Goal: Information Seeking & Learning: Check status

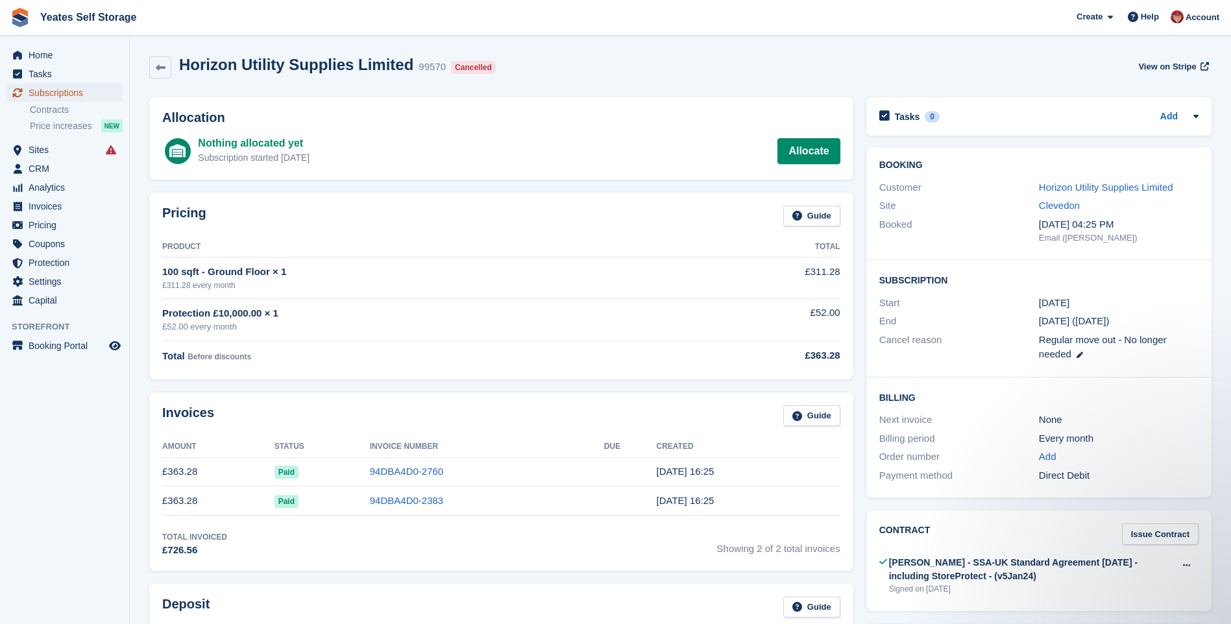
click at [59, 93] on span "Subscriptions" at bounding box center [68, 93] width 78 height 18
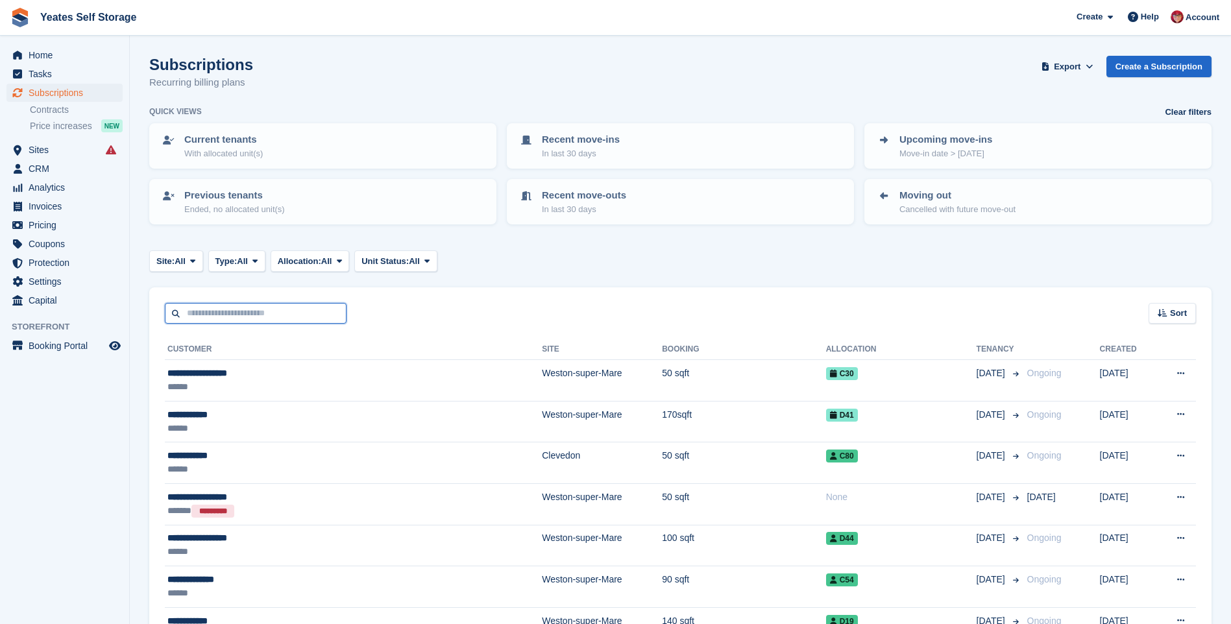
click at [222, 312] on input "text" at bounding box center [256, 313] width 182 height 21
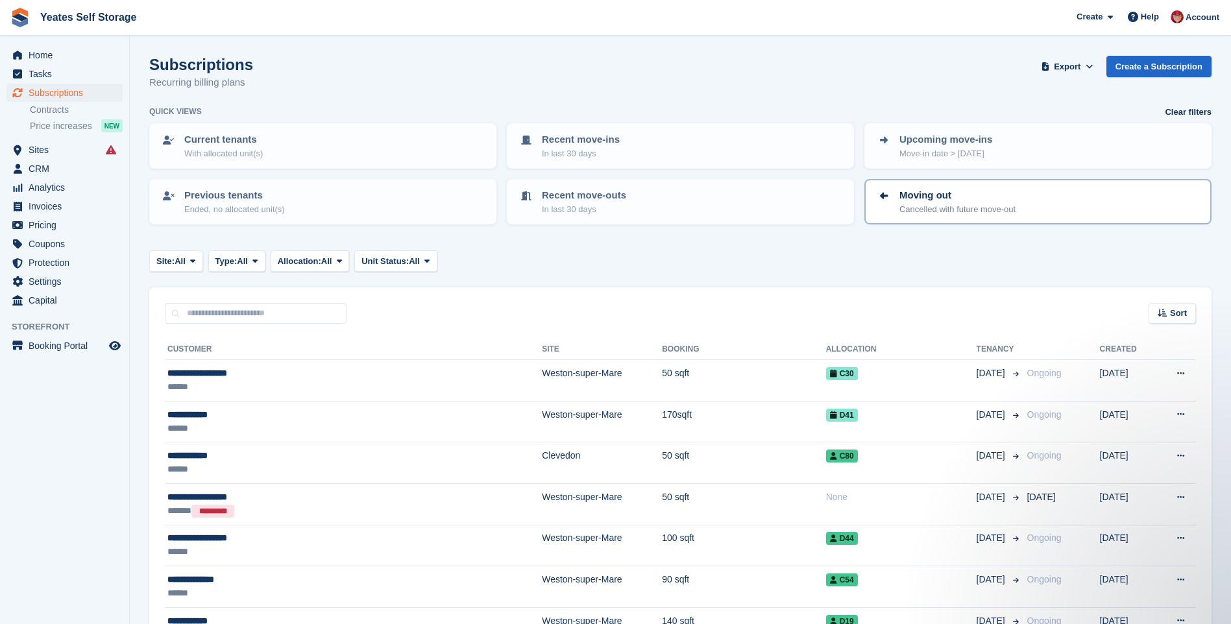
click at [925, 199] on p "Moving out" at bounding box center [957, 195] width 116 height 15
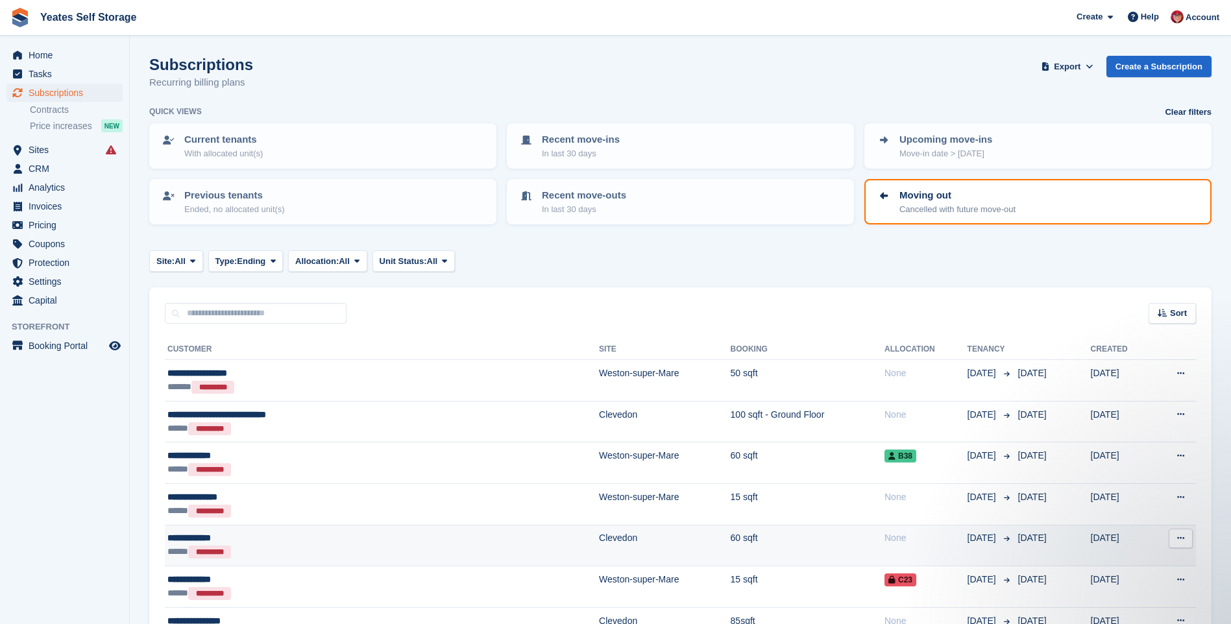
scroll to position [65, 0]
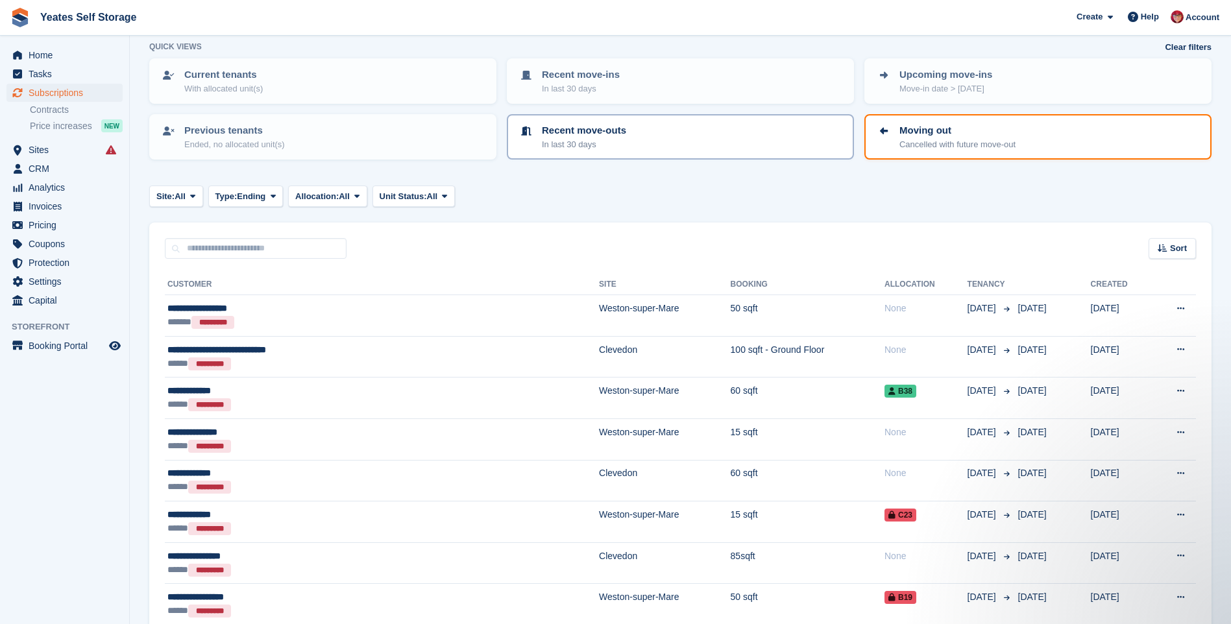
click at [566, 131] on p "Recent move-outs" at bounding box center [584, 130] width 84 height 15
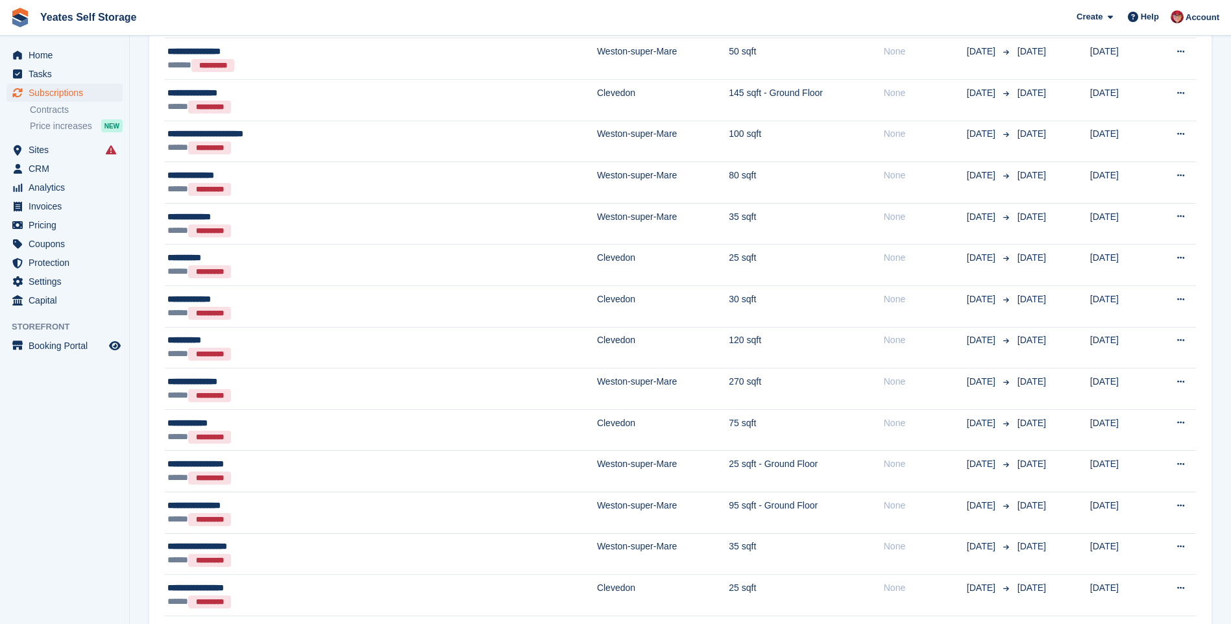
scroll to position [534, 0]
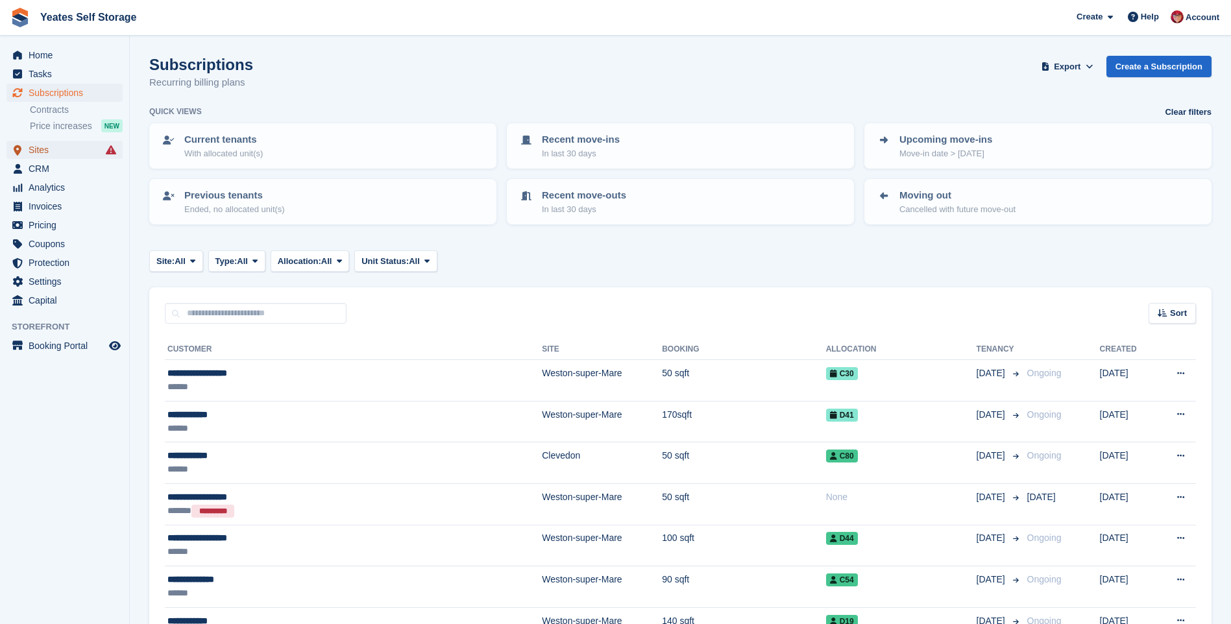
click at [38, 151] on span "Sites" at bounding box center [68, 150] width 78 height 18
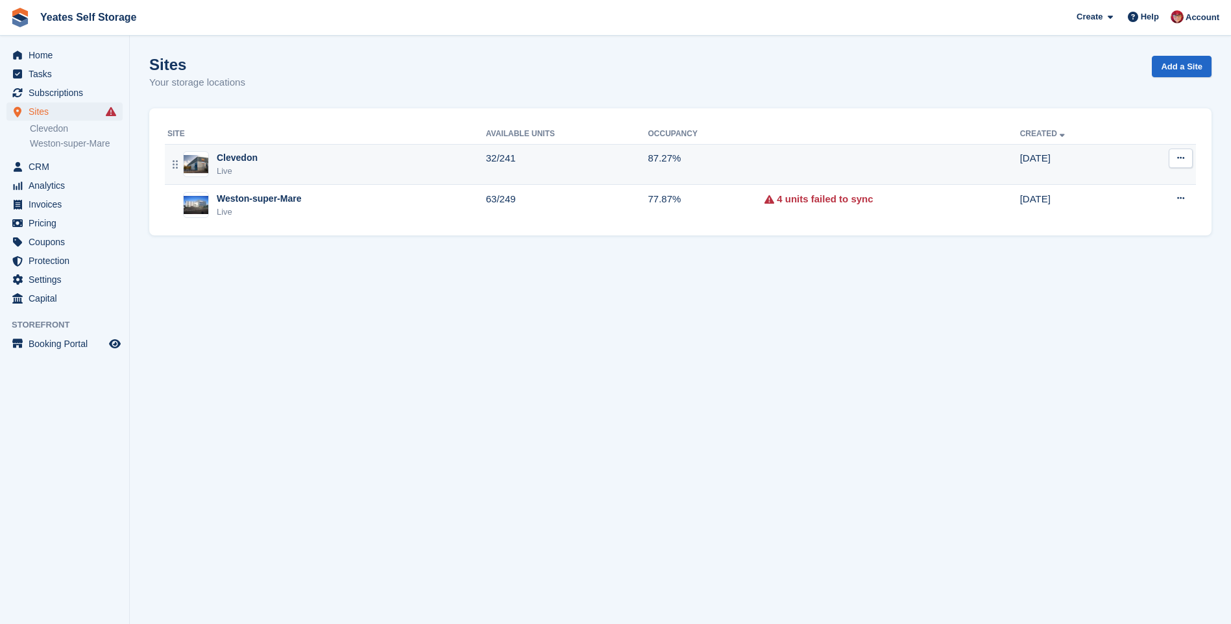
click at [634, 158] on td "32/241" at bounding box center [567, 164] width 162 height 41
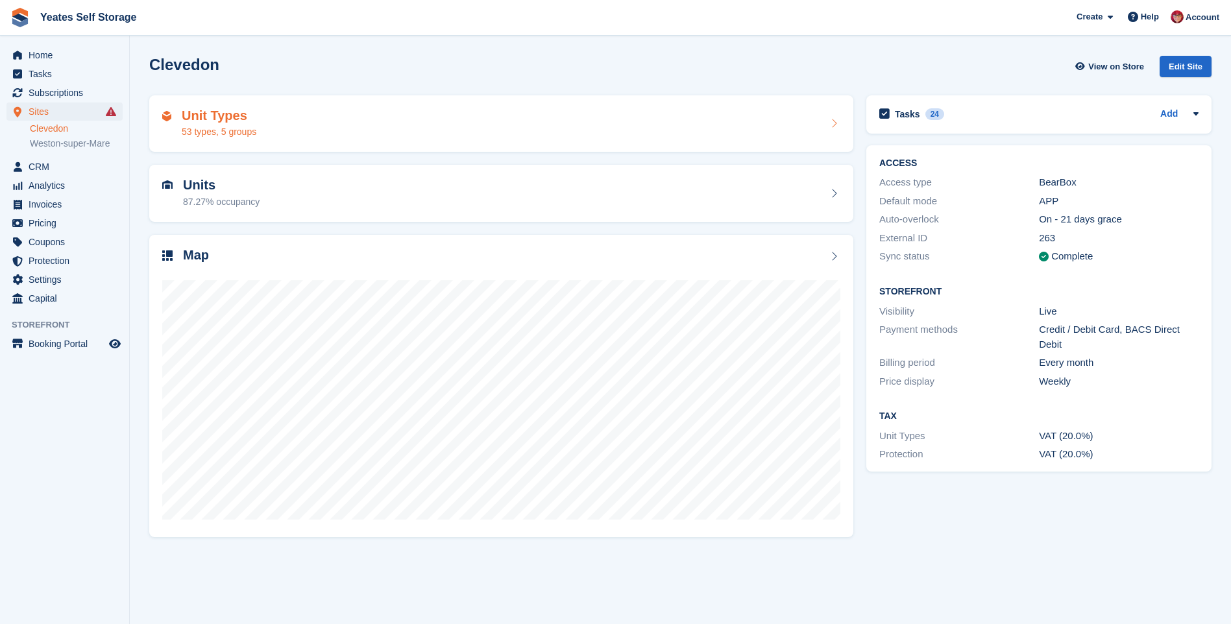
click at [320, 122] on div "Unit Types 53 types, 5 groups" at bounding box center [501, 123] width 678 height 31
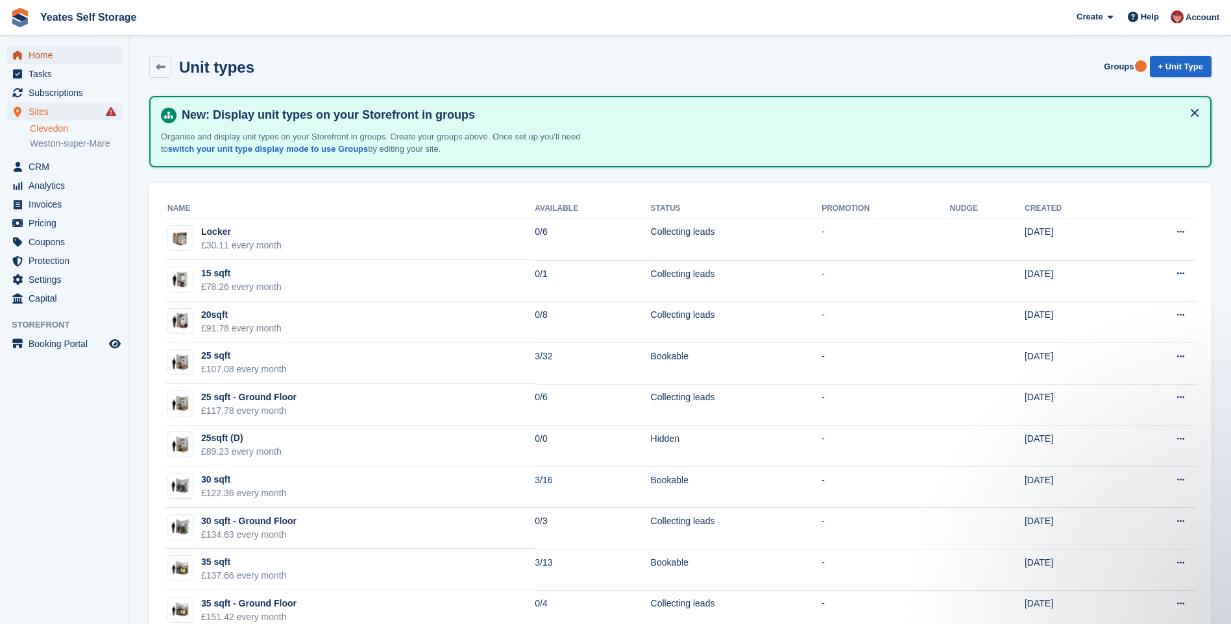
click at [47, 58] on span "Home" at bounding box center [68, 55] width 78 height 18
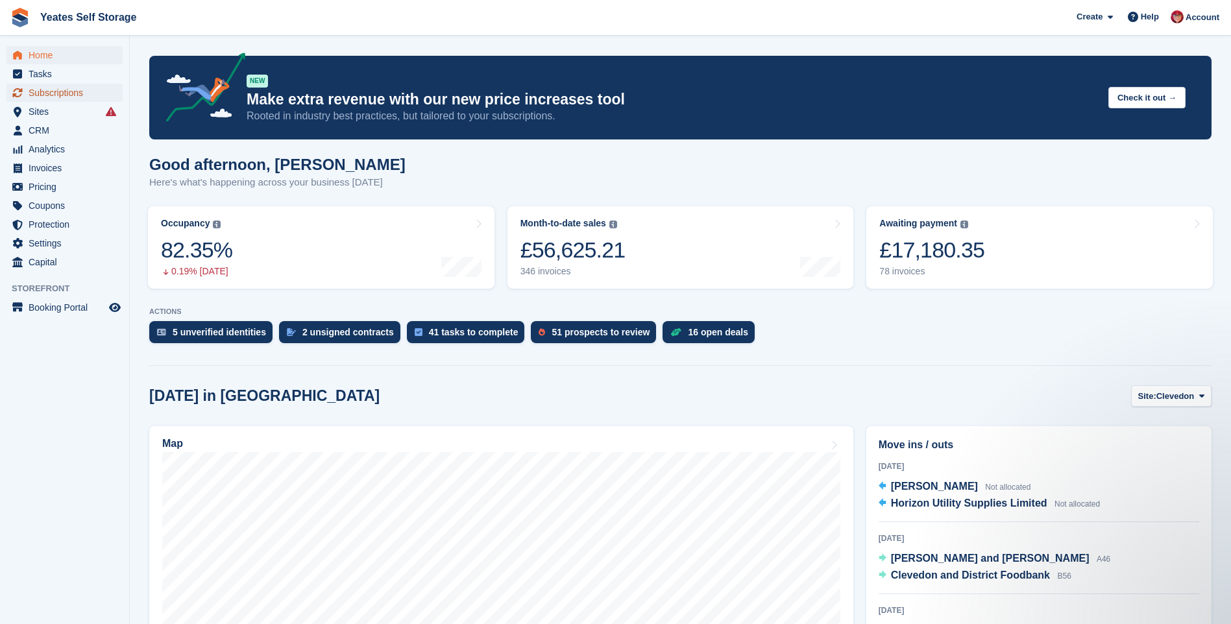
click at [48, 95] on span "Subscriptions" at bounding box center [68, 93] width 78 height 18
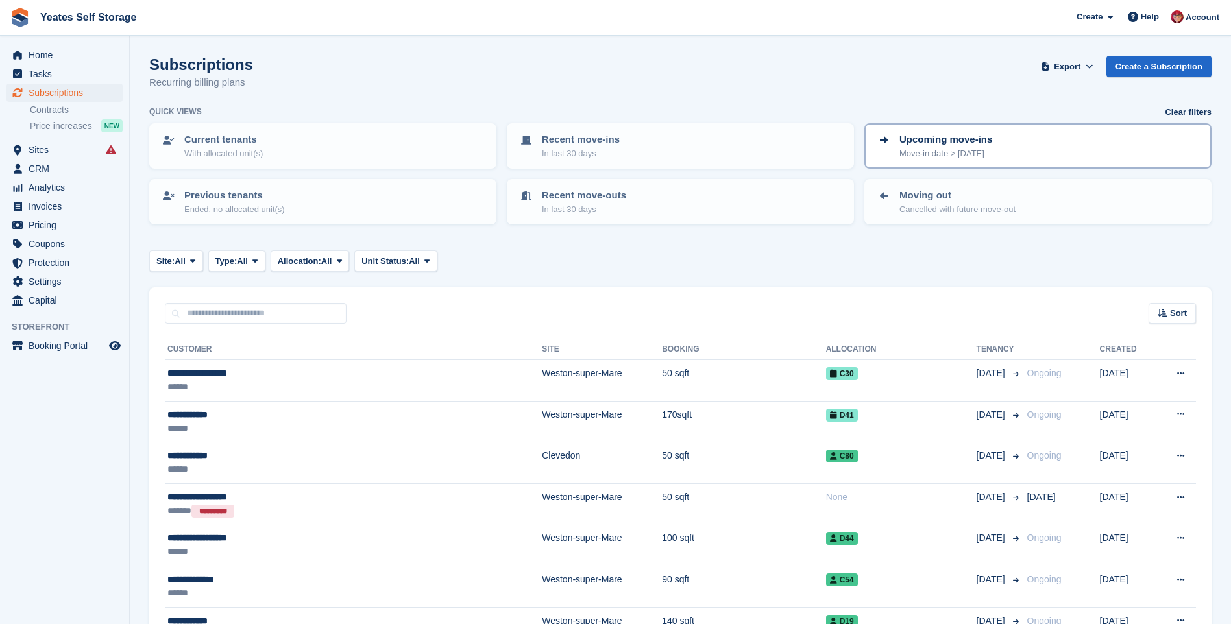
click at [965, 149] on p "Move-in date > [DATE]" at bounding box center [945, 153] width 93 height 13
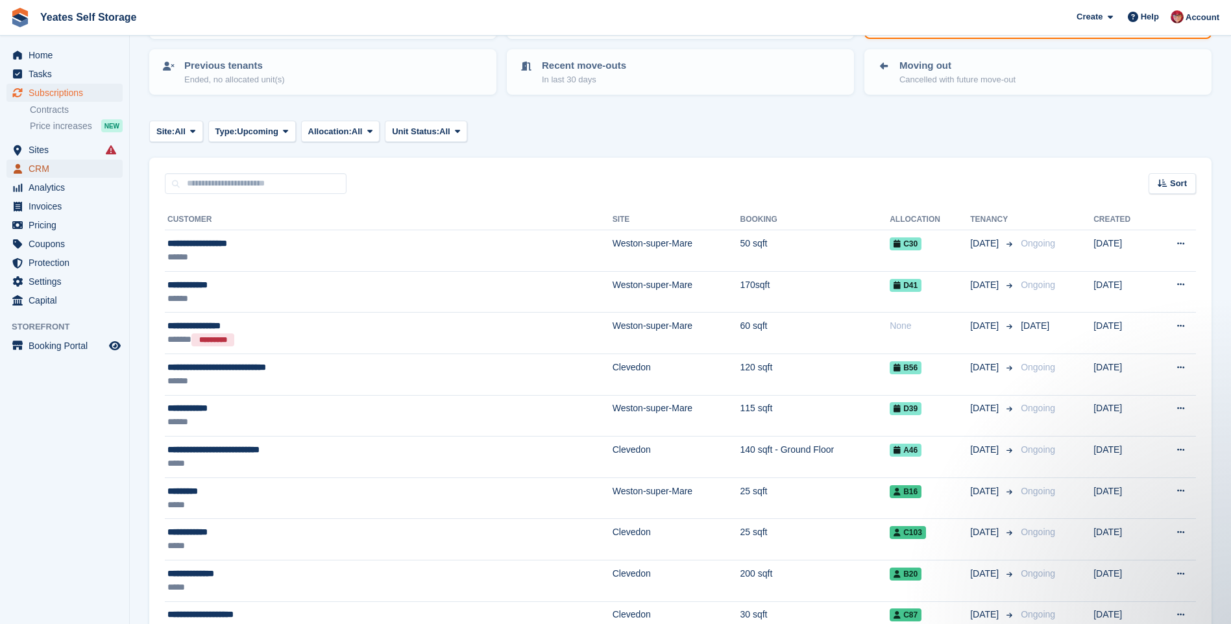
click at [14, 169] on icon "menu" at bounding box center [18, 168] width 8 height 10
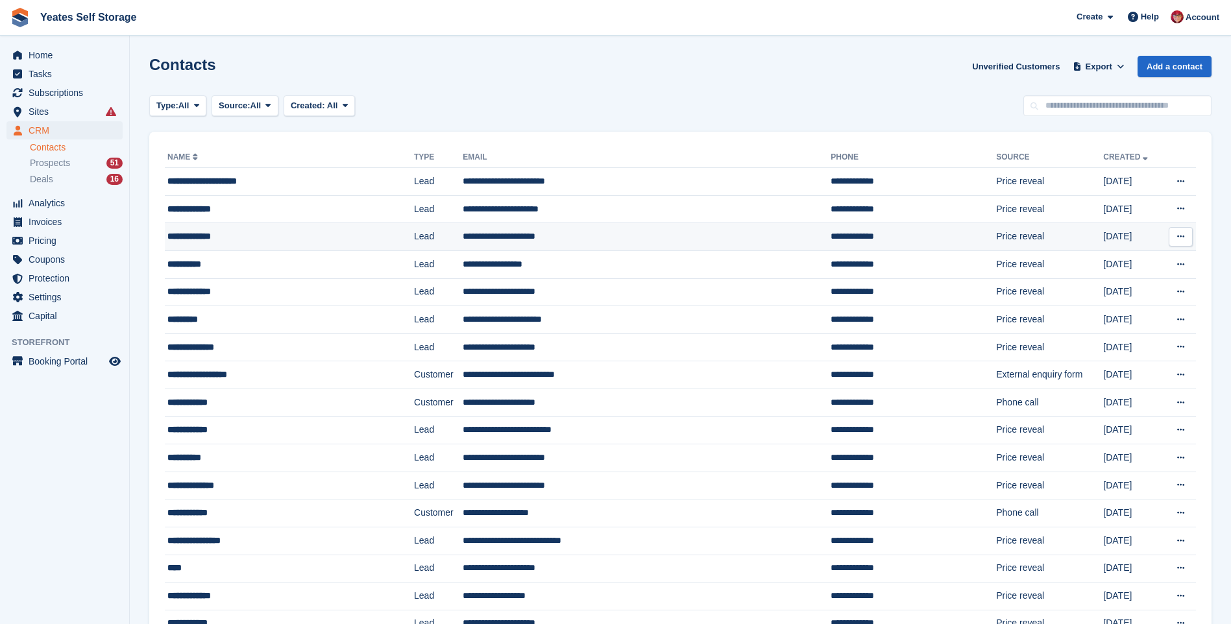
click at [193, 243] on div "**********" at bounding box center [266, 237] width 199 height 14
